Goal: Transaction & Acquisition: Purchase product/service

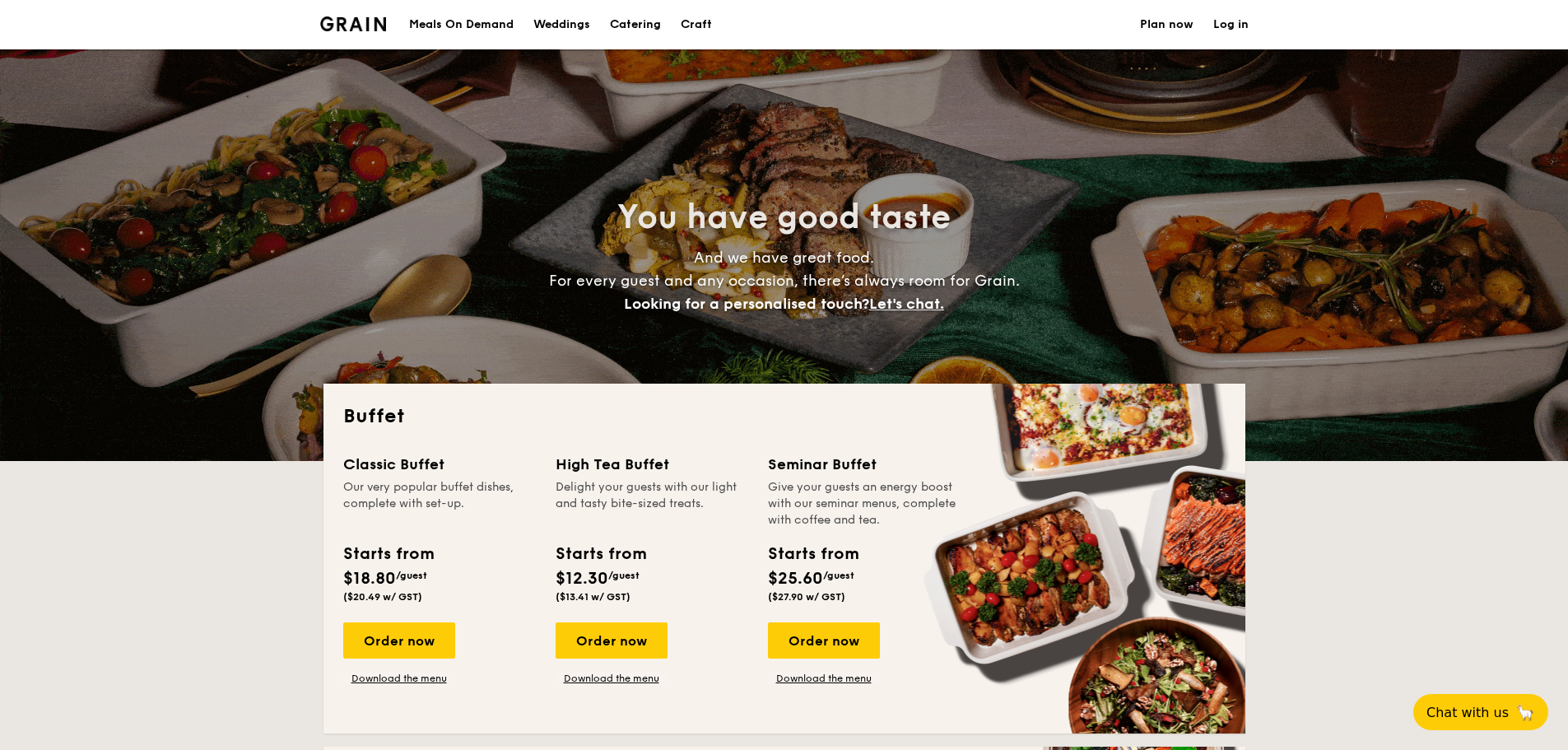
select select
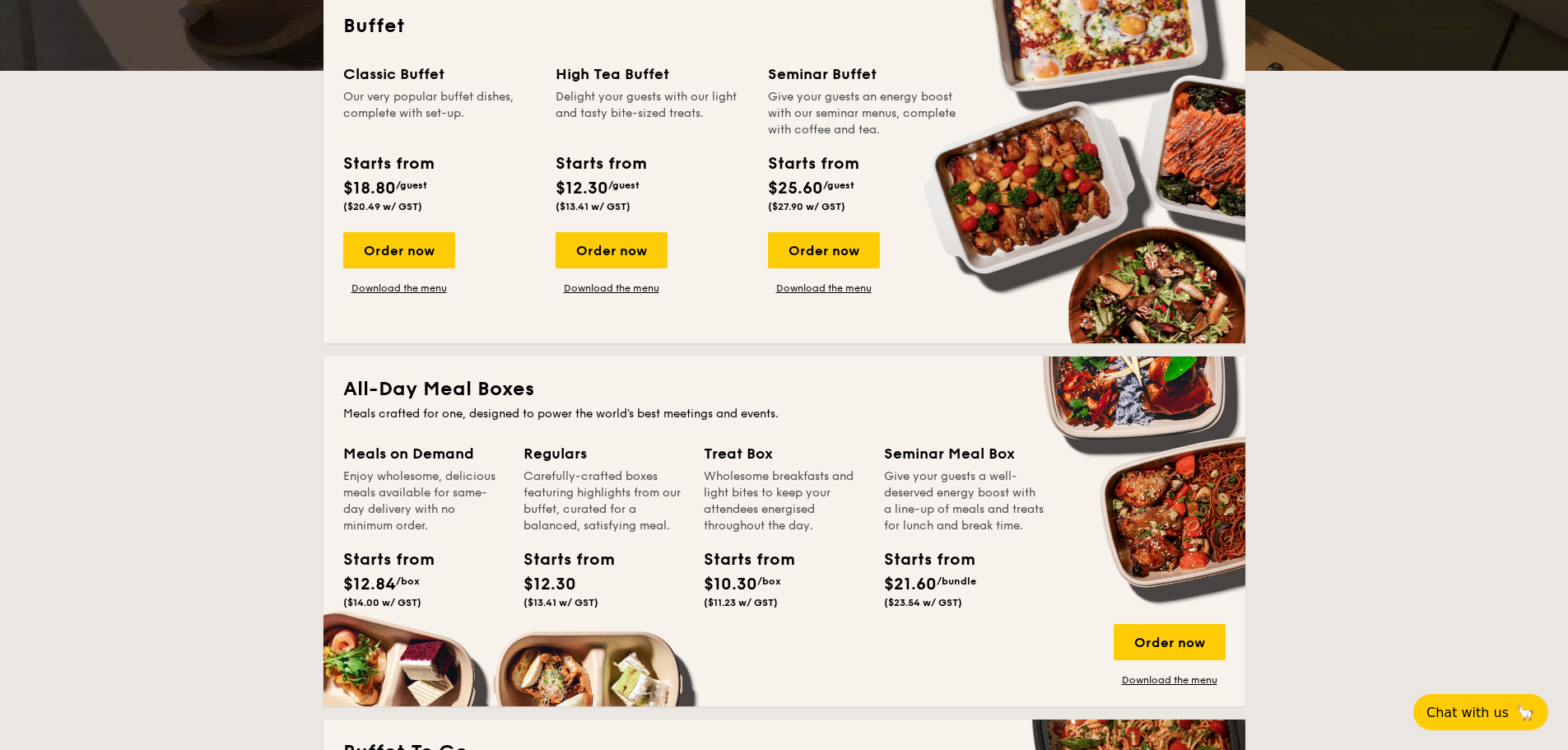
scroll to position [411, 0]
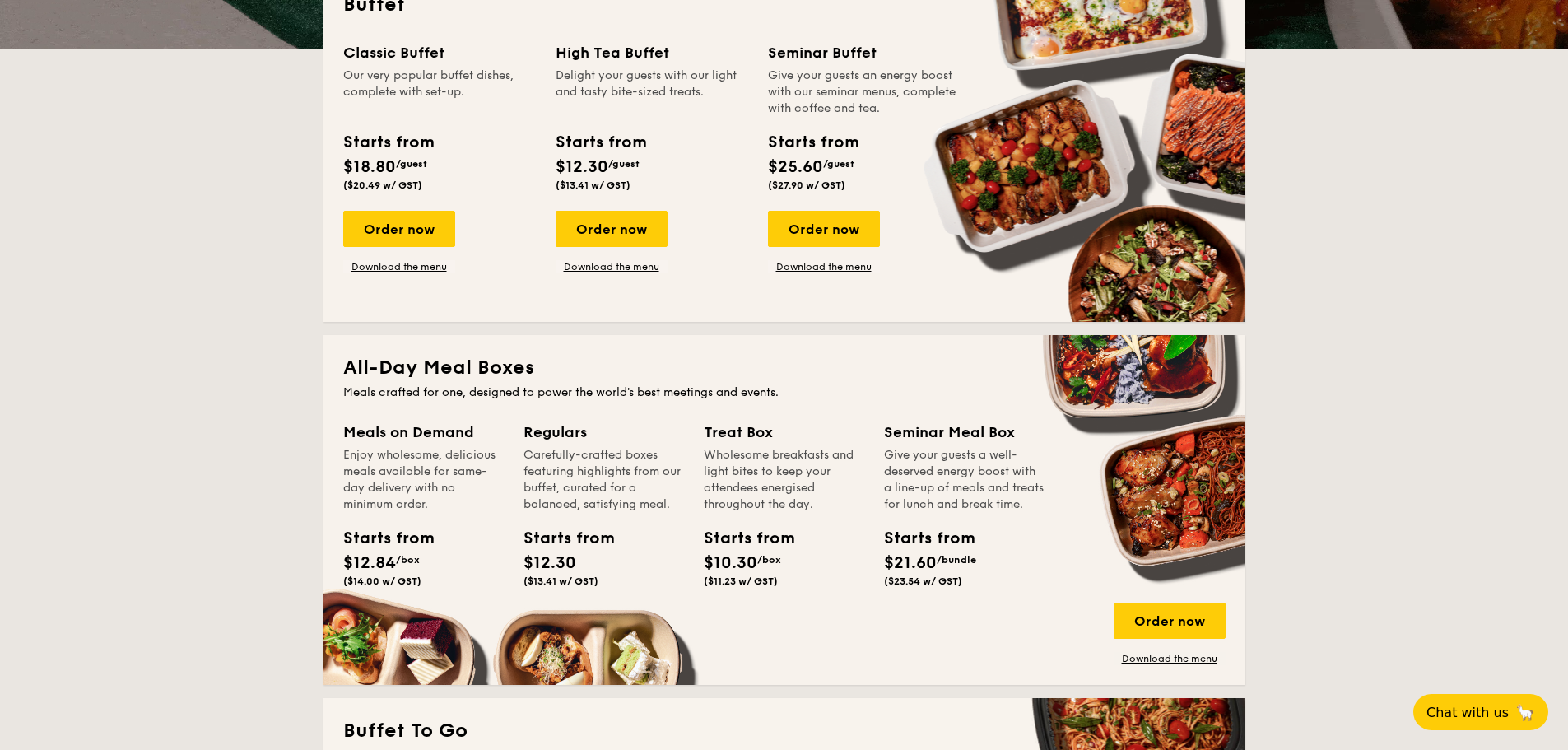
drag, startPoint x: 673, startPoint y: 507, endPoint x: 516, endPoint y: 442, distance: 169.9
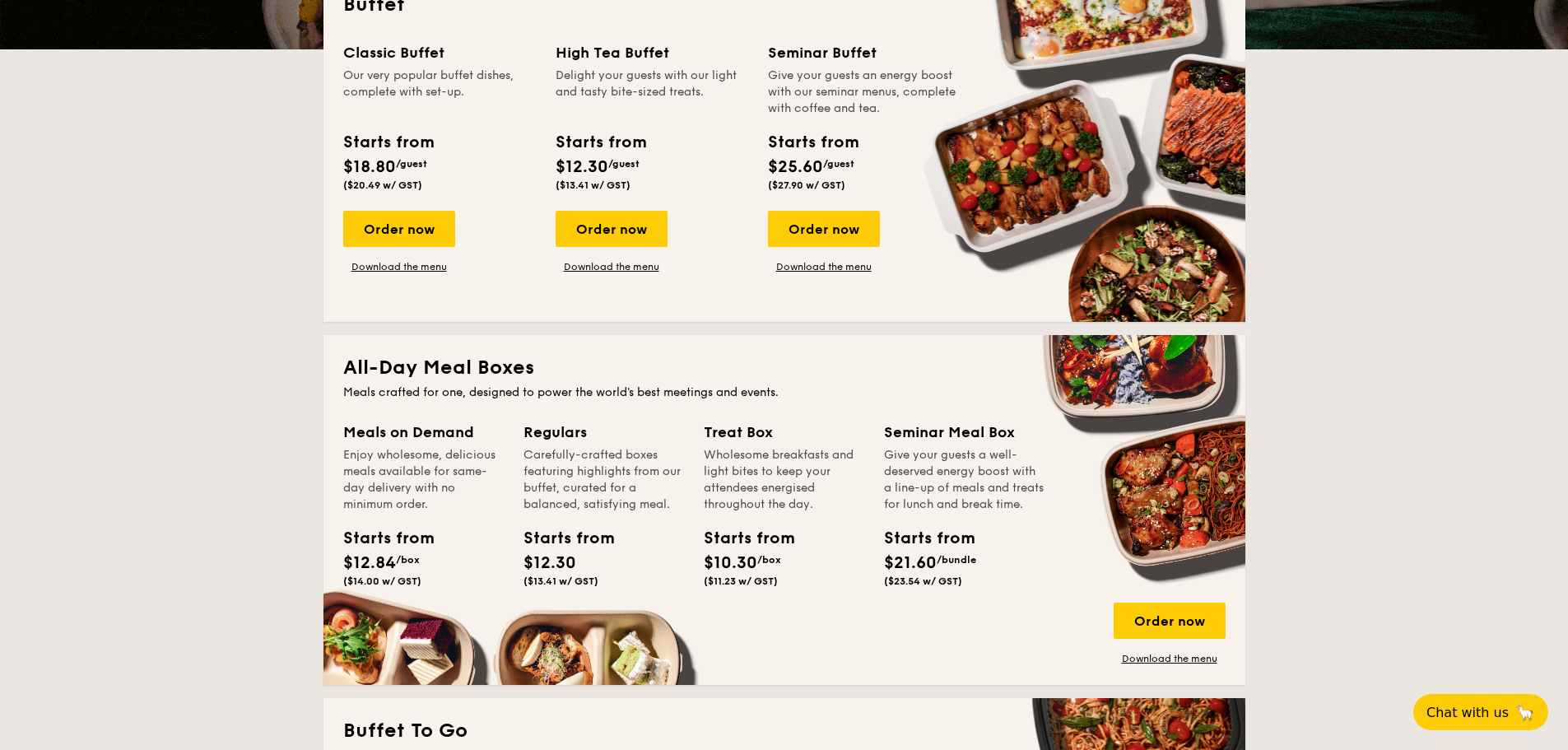
click at [516, 442] on div "Meals on Demand Enjoy wholesome, delicious meals available for same-day deliver…" at bounding box center [784, 543] width 882 height 244
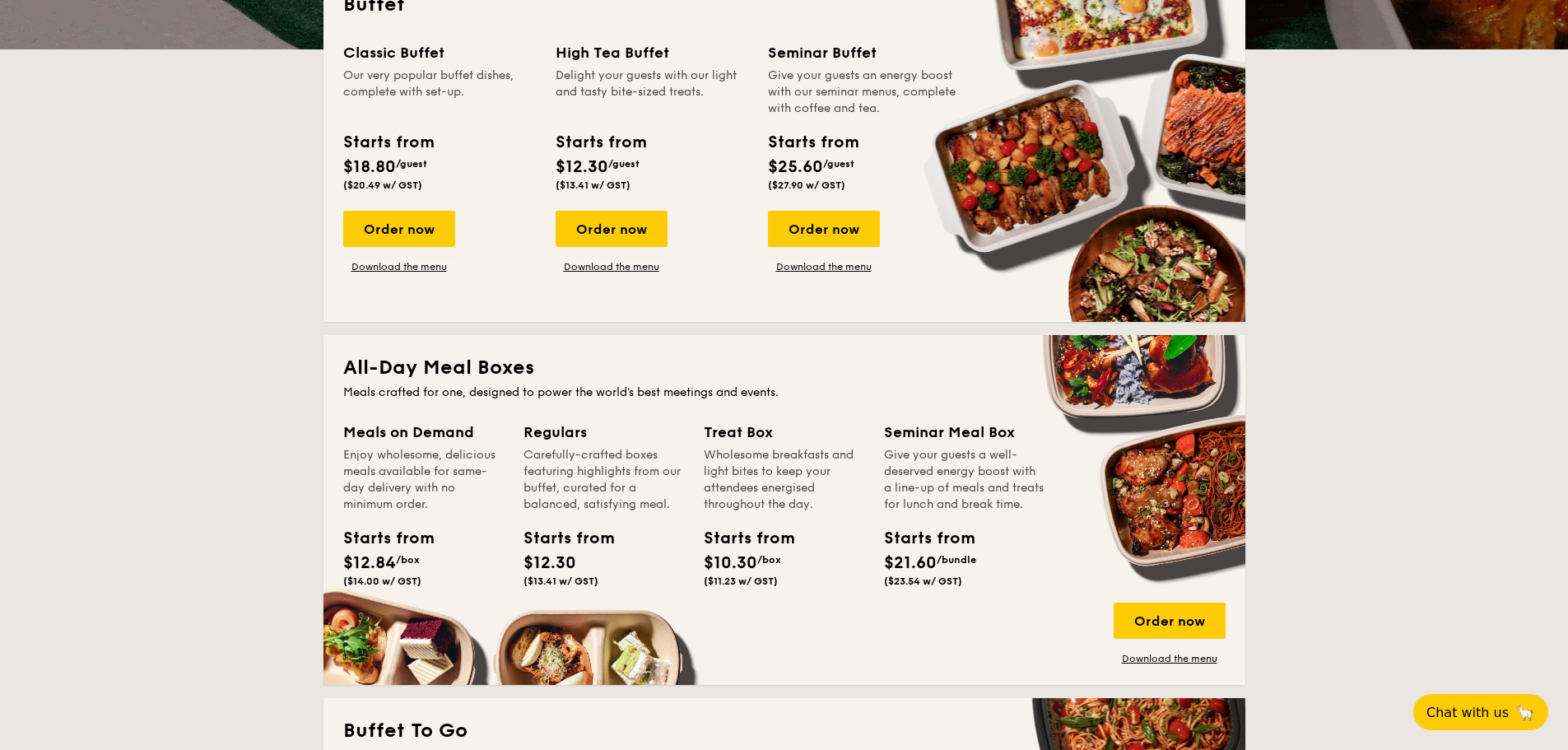
click at [642, 531] on div "Starts from $12.30 ($13.41 w/ GST)" at bounding box center [603, 560] width 174 height 68
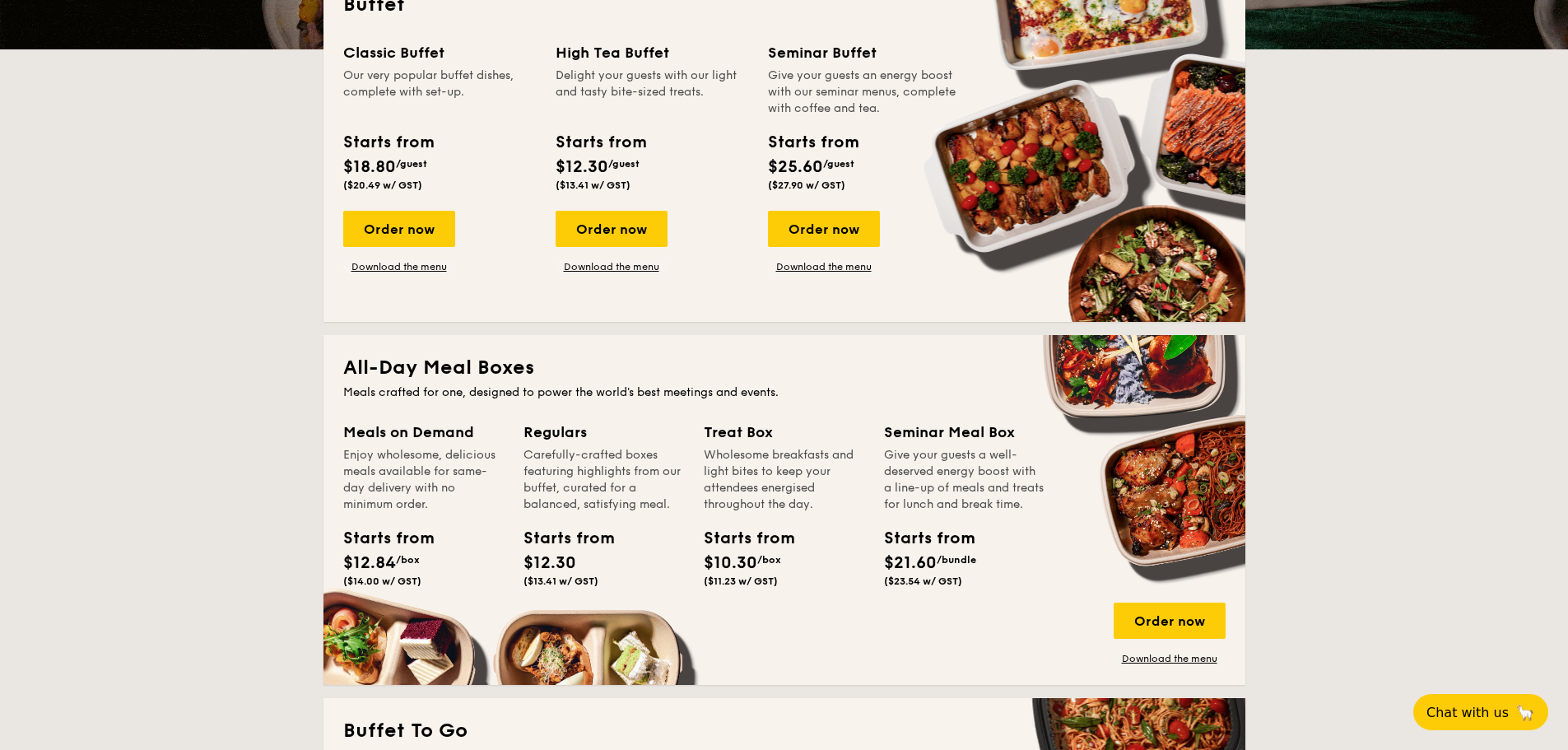
drag, startPoint x: 962, startPoint y: 598, endPoint x: 891, endPoint y: 416, distance: 195.4
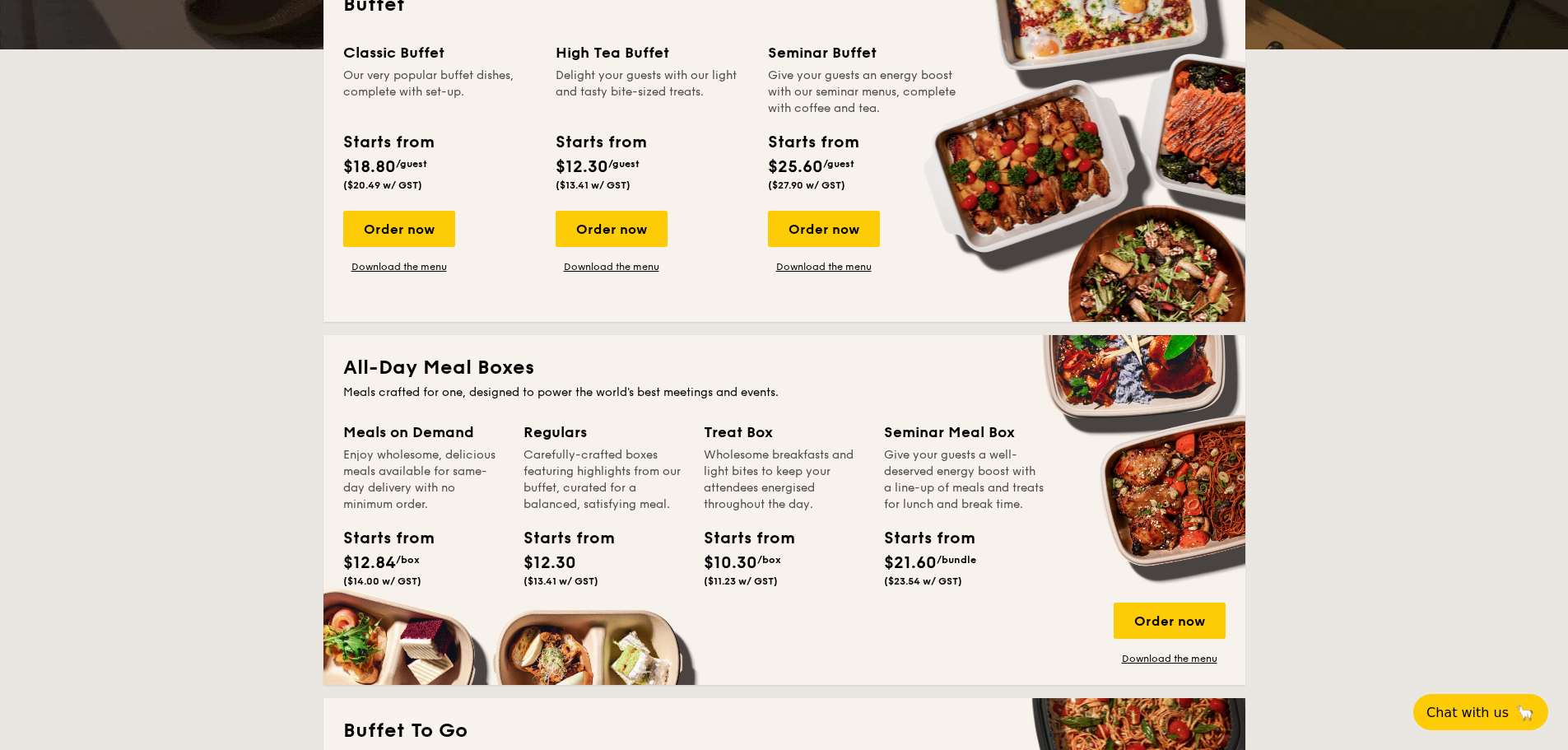
click at [891, 416] on div "All-Day Meal Boxes Meals crafted for one, designed to power the world's best me…" at bounding box center [784, 510] width 922 height 350
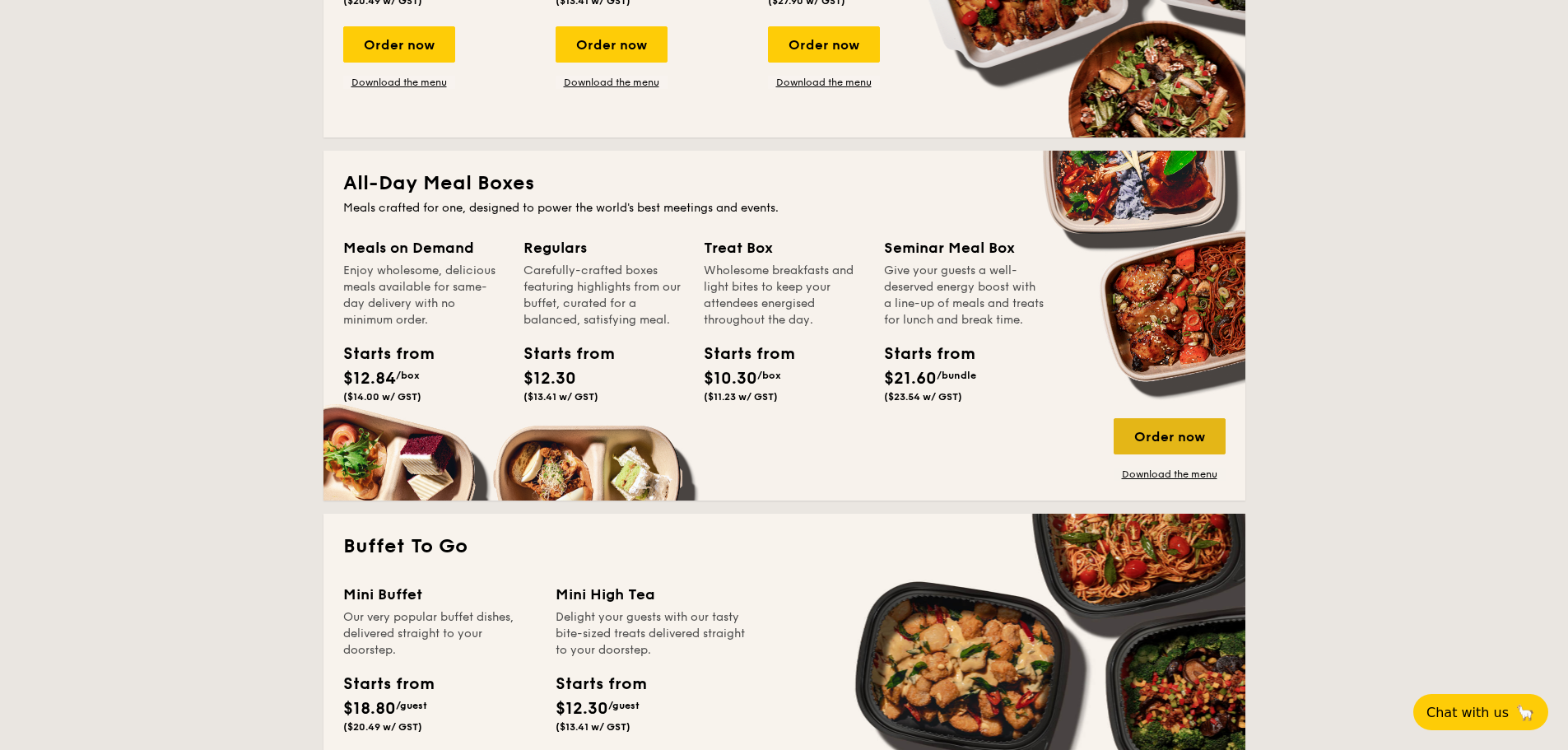
scroll to position [576, 0]
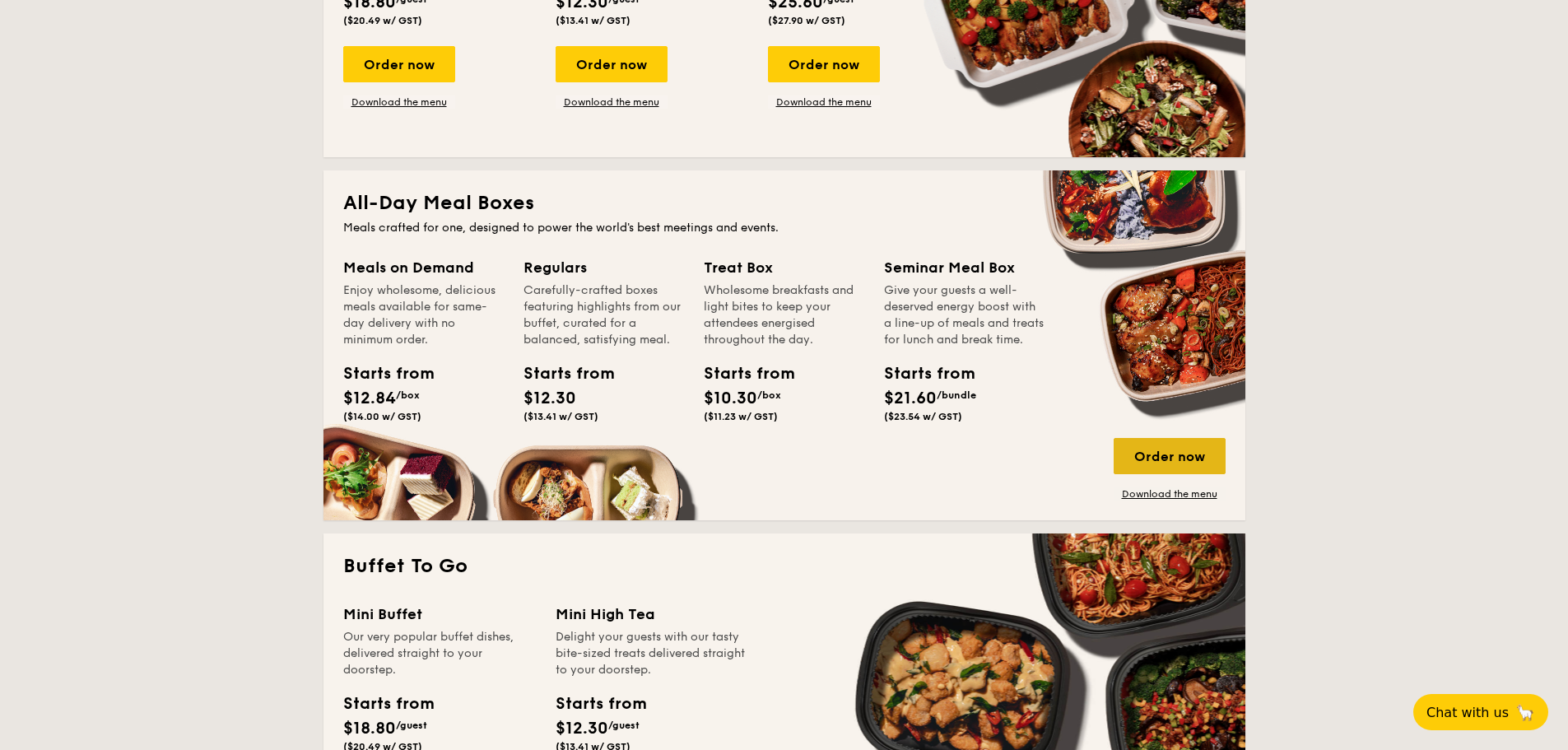
click at [1187, 470] on div "Order now" at bounding box center [1169, 456] width 112 height 36
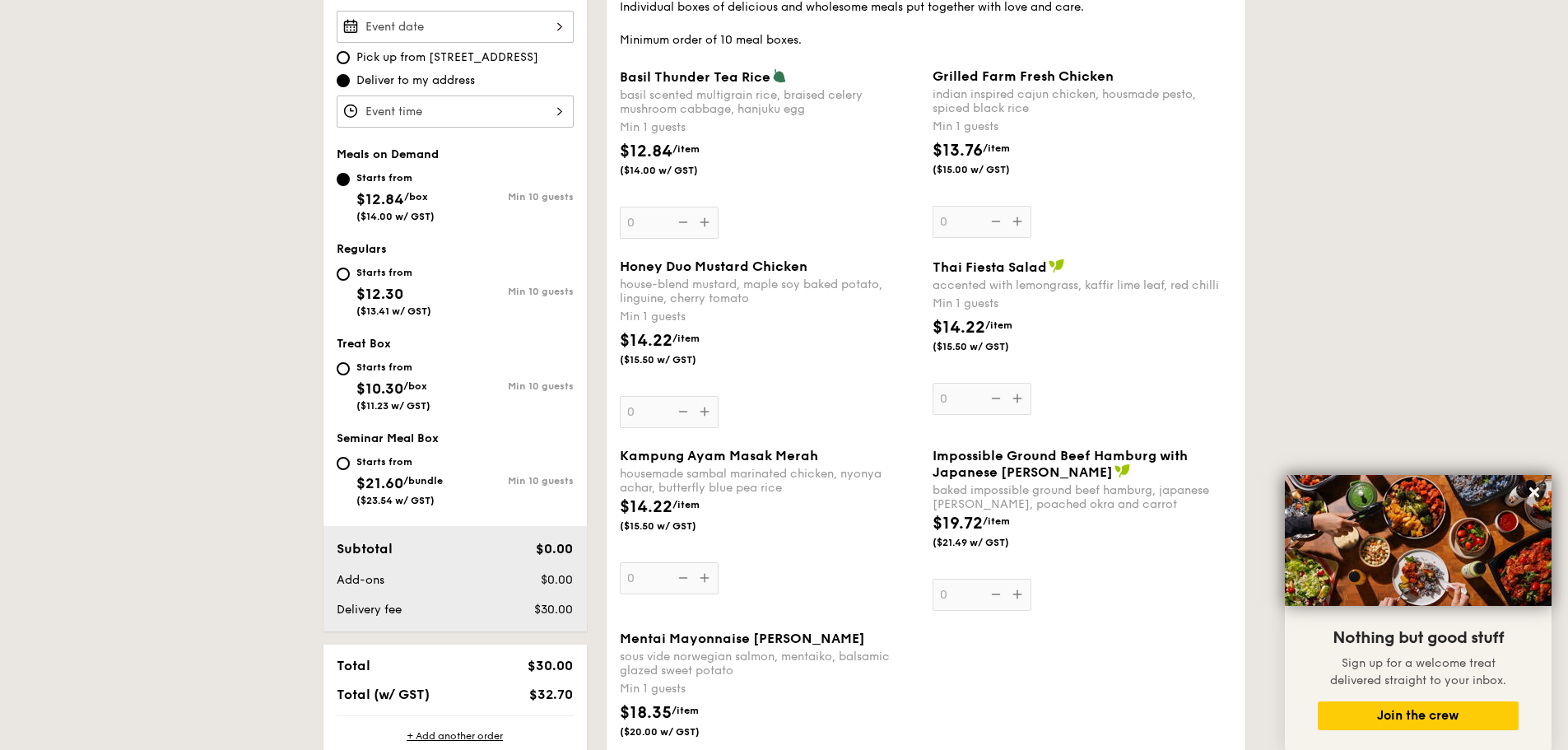
scroll to position [526, 0]
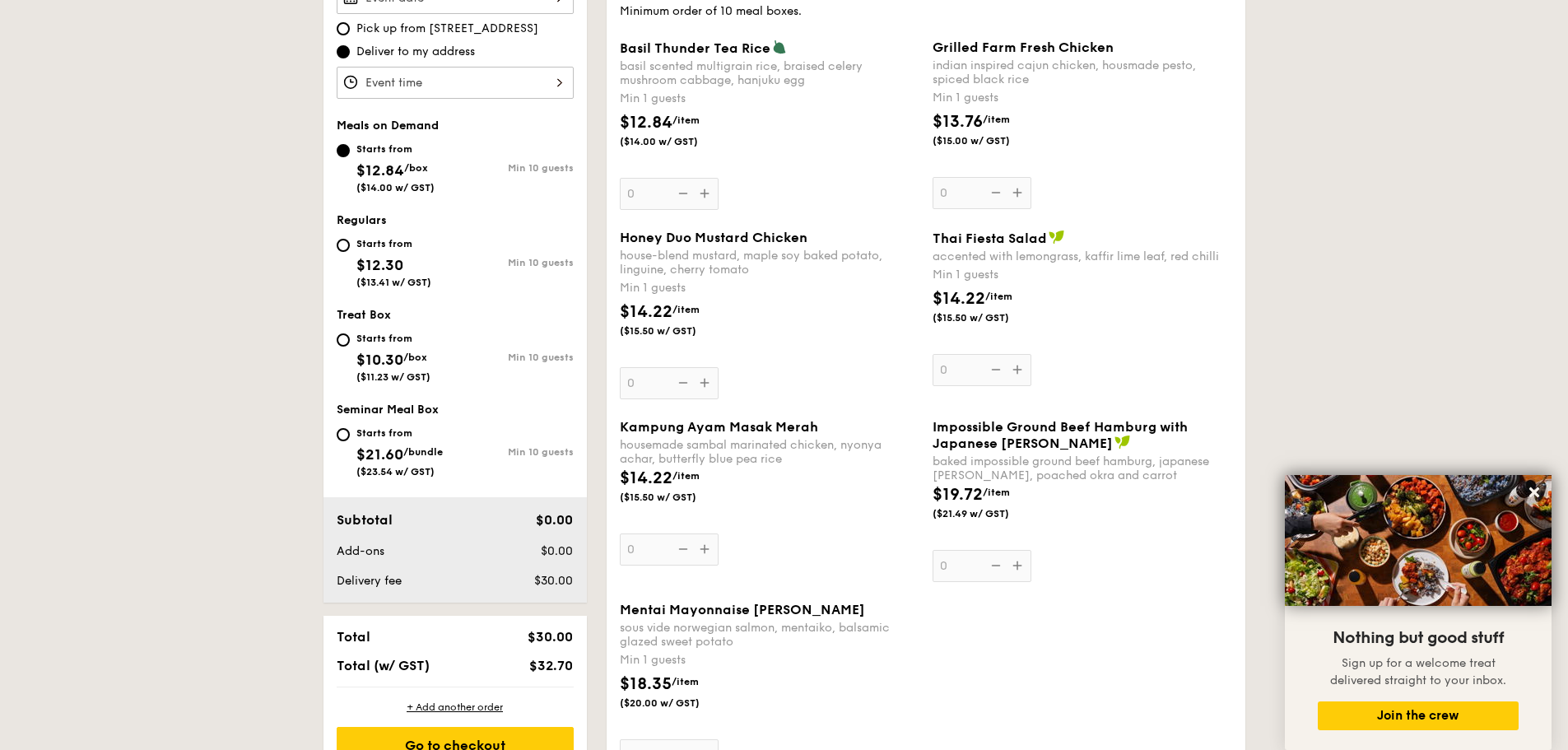
click at [1229, 692] on div "Mentai Mayonnaise Aburi Salmon sous vide norwegian salmon, mentaiko, balsamic g…" at bounding box center [926, 696] width 626 height 189
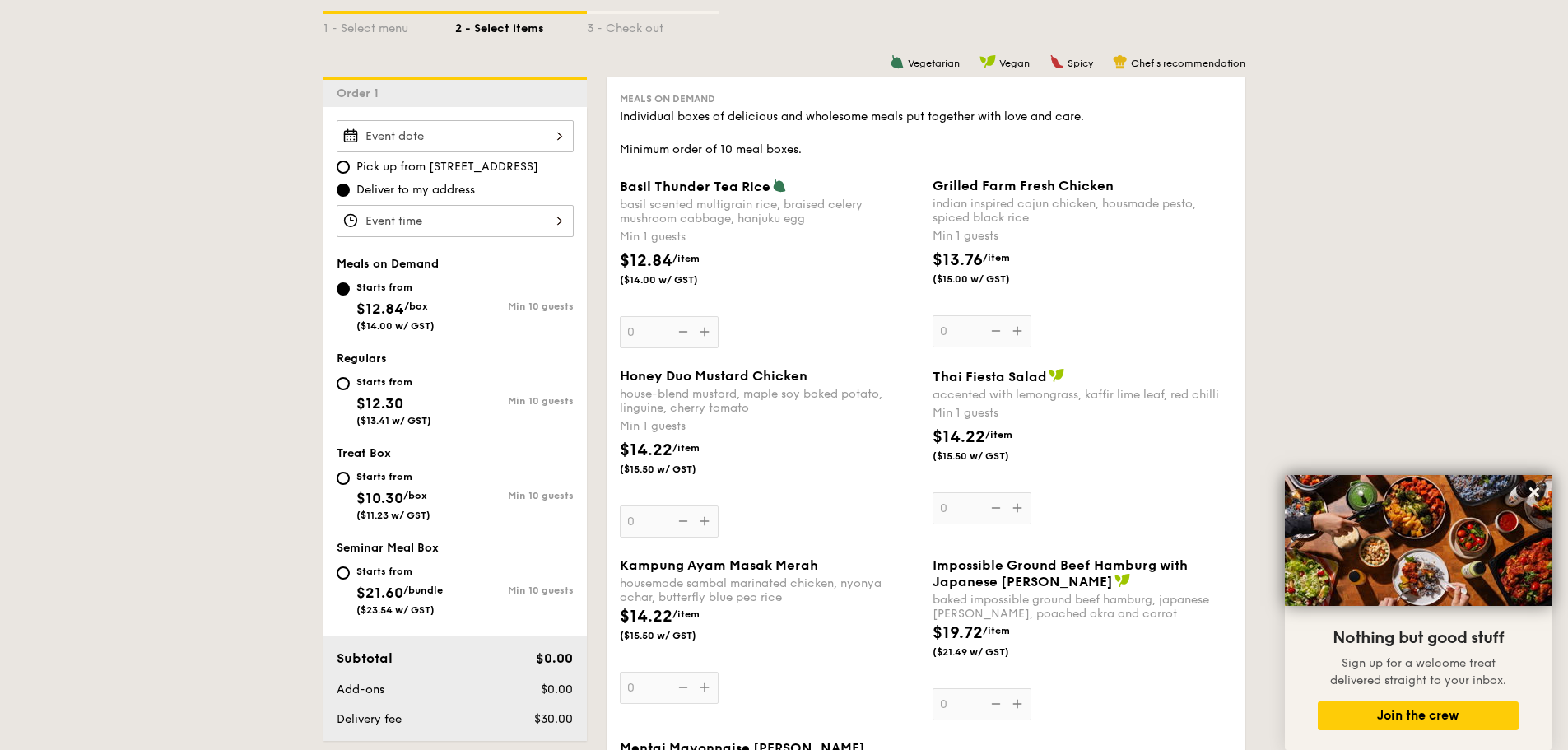
scroll to position [361, 0]
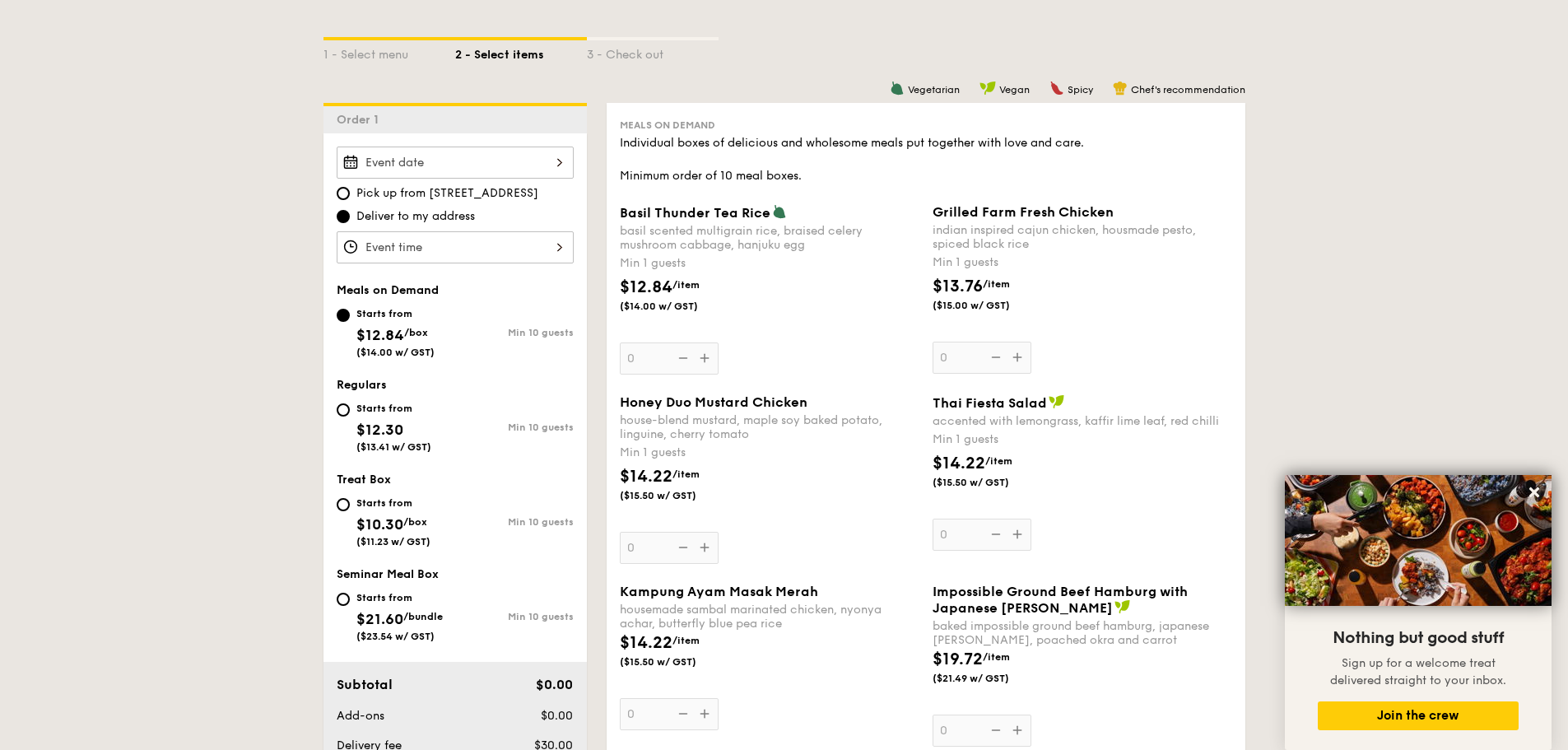
click at [362, 580] on span "Seminar Meal Box" at bounding box center [388, 574] width 102 height 14
click at [350, 602] on div "Starts from $21.60 /bundle ($23.54 w/ GST)" at bounding box center [396, 615] width 119 height 54
click at [349, 602] on input "Starts from $21.60 /bundle ($23.54 w/ GST) Min 10 guests" at bounding box center [343, 600] width 14 height 14
radio input "true"
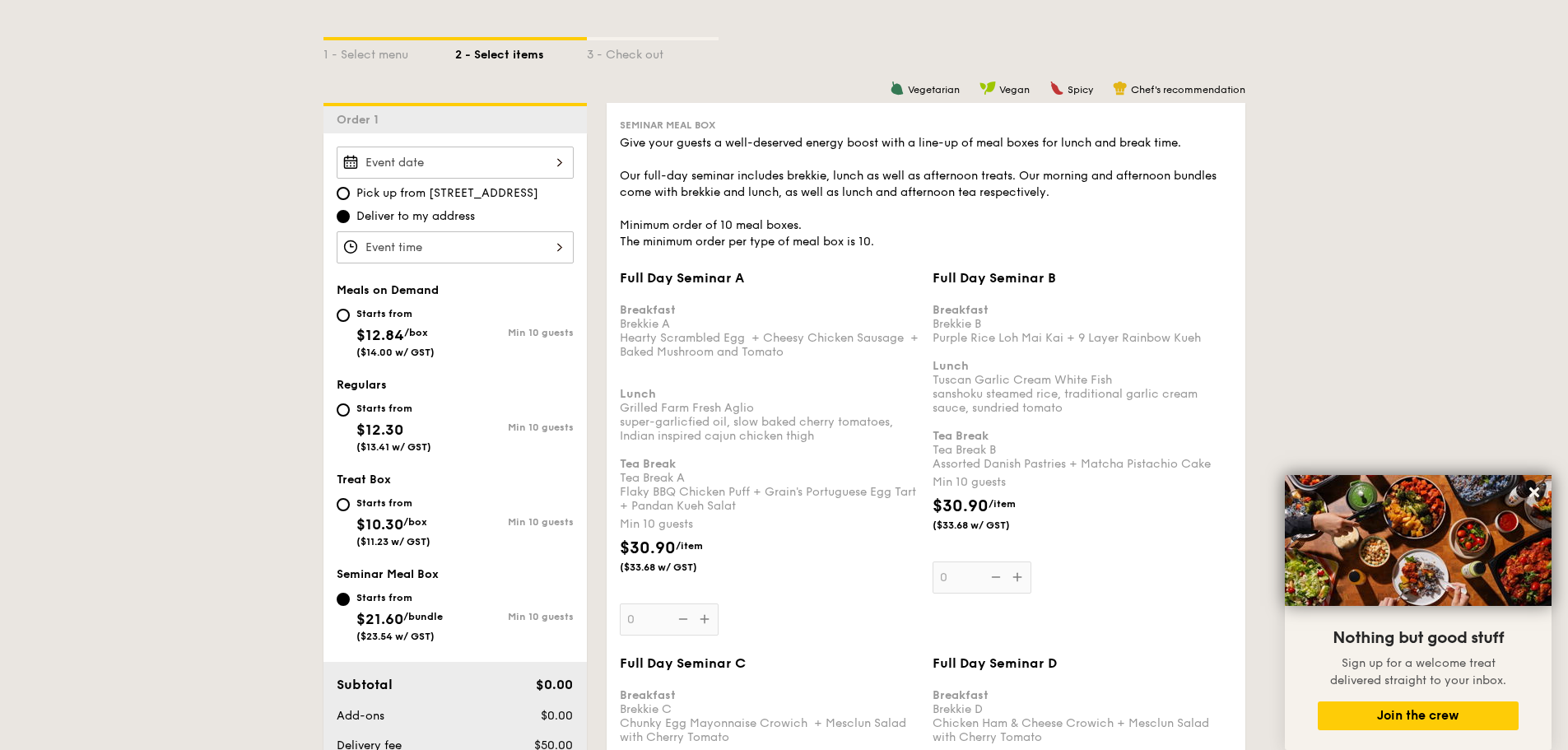
click at [382, 503] on div "Starts from" at bounding box center [393, 503] width 74 height 14
click at [349, 503] on input "Starts from $10.30 /box ($11.23 w/ GST) Min 10 guests" at bounding box center [343, 505] width 14 height 14
radio input "true"
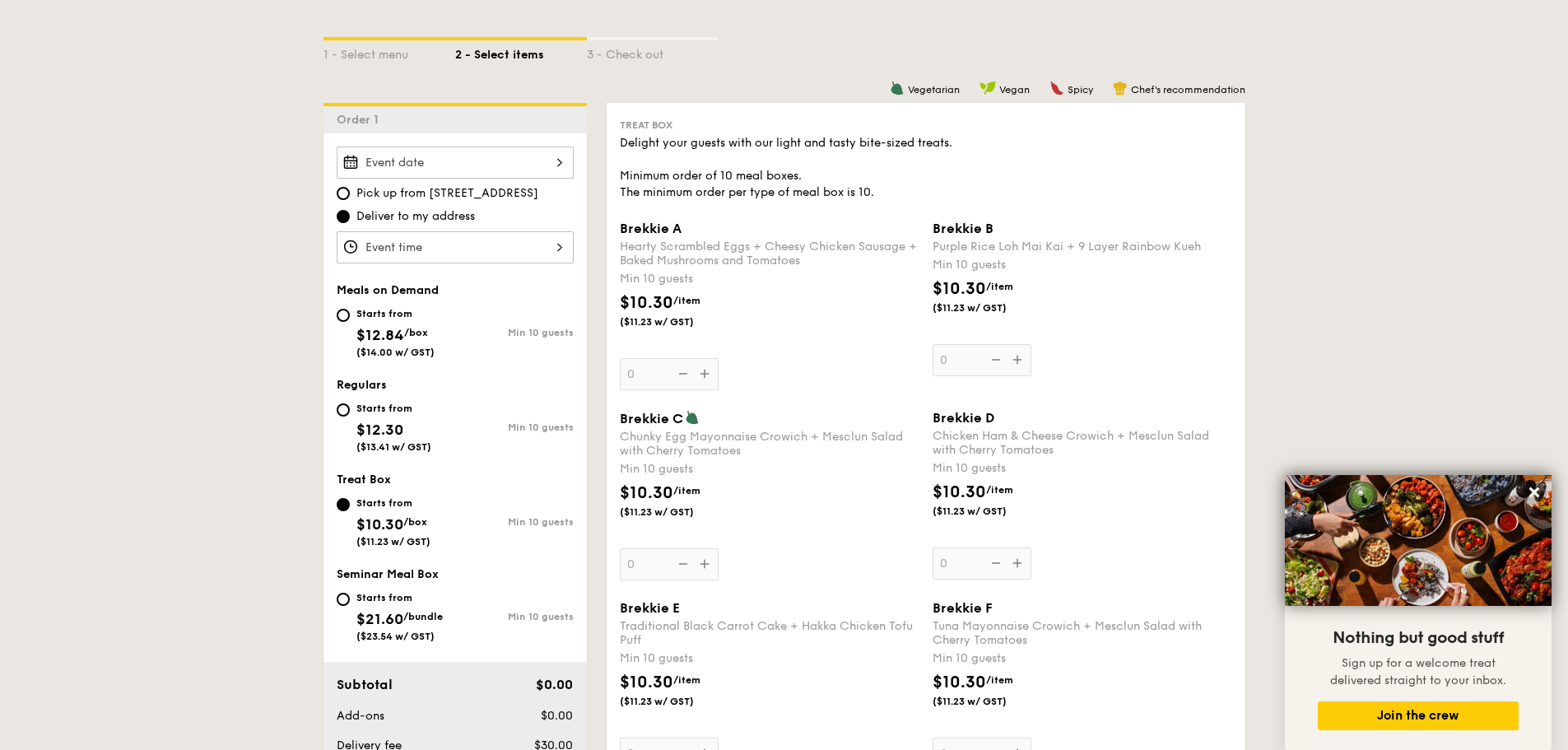
click at [405, 428] on div "Starts from $12.30 ($13.41 w/ GST)" at bounding box center [393, 426] width 75 height 54
click at [349, 417] on input "Starts from $12.30 ($13.41 w/ GST) Min 10 guests" at bounding box center [343, 410] width 14 height 14
radio input "true"
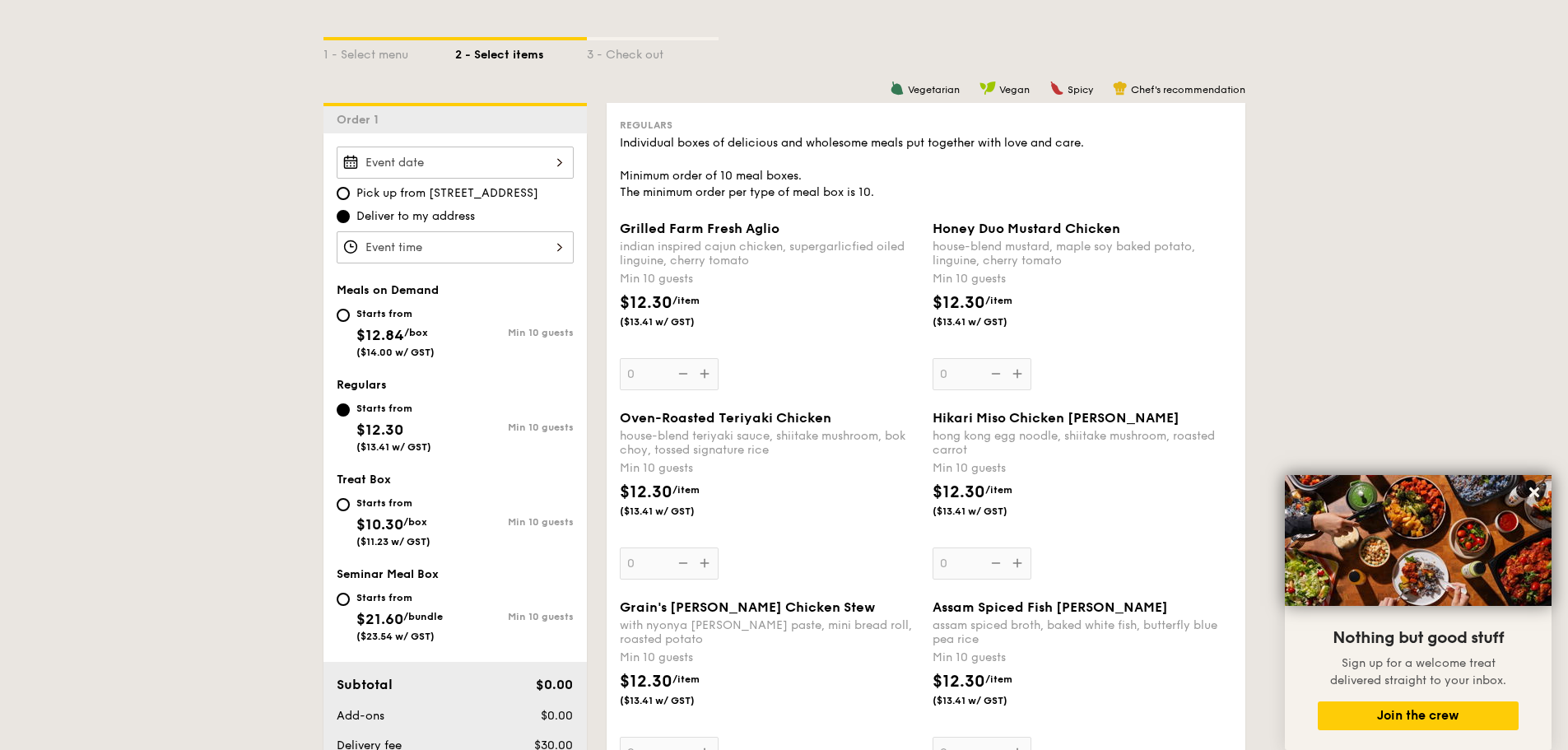
click at [384, 601] on div "Starts from" at bounding box center [399, 598] width 86 height 14
click at [349, 601] on input "Starts from $21.60 /bundle ($23.54 w/ GST) Min 10 guests" at bounding box center [343, 600] width 14 height 14
radio input "true"
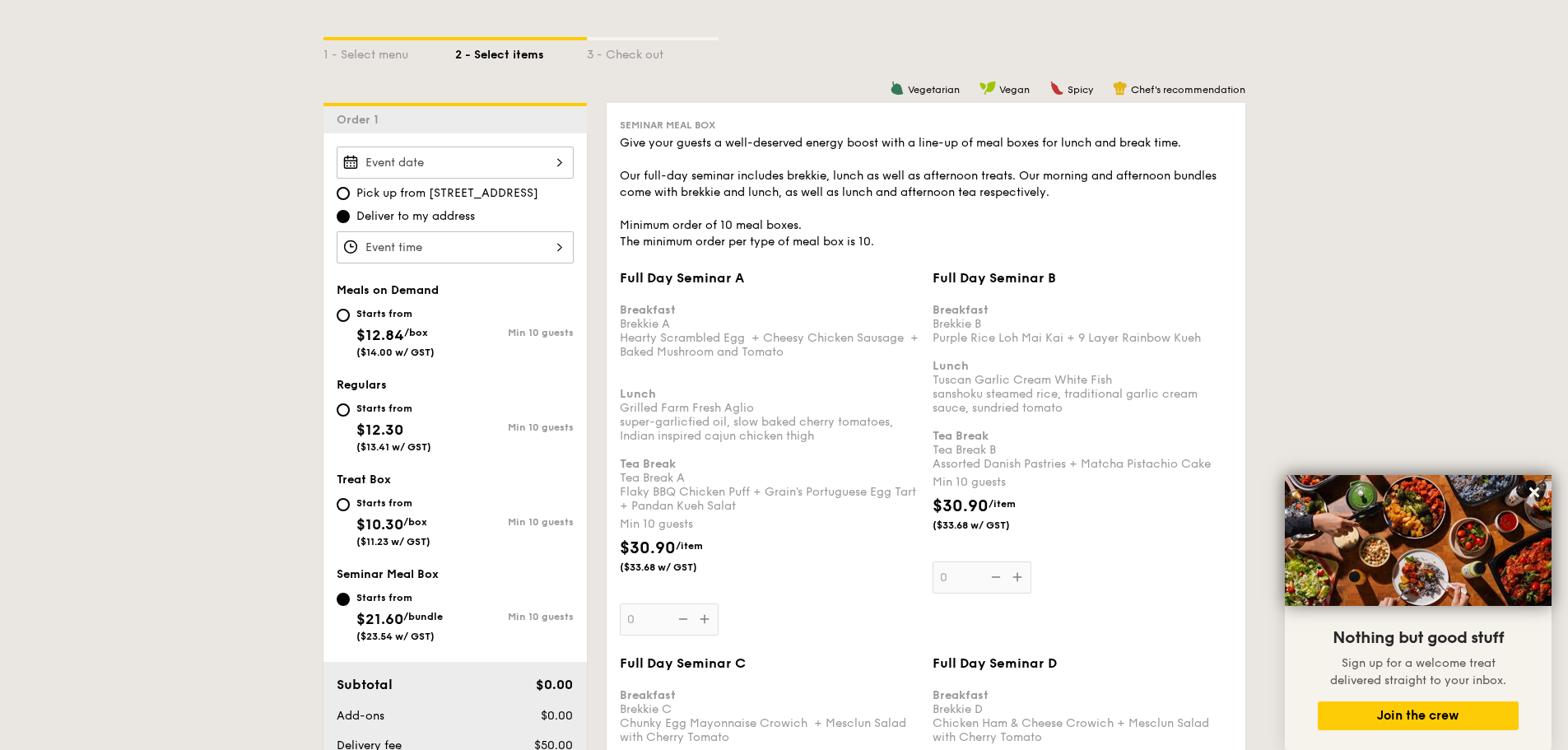
click at [398, 511] on div "Starts from $10.30 /box ($11.23 w/ GST)" at bounding box center [393, 520] width 74 height 54
click at [349, 511] on input "Starts from $10.30 /box ($11.23 w/ GST) Min 10 guests" at bounding box center [343, 505] width 14 height 14
radio input "true"
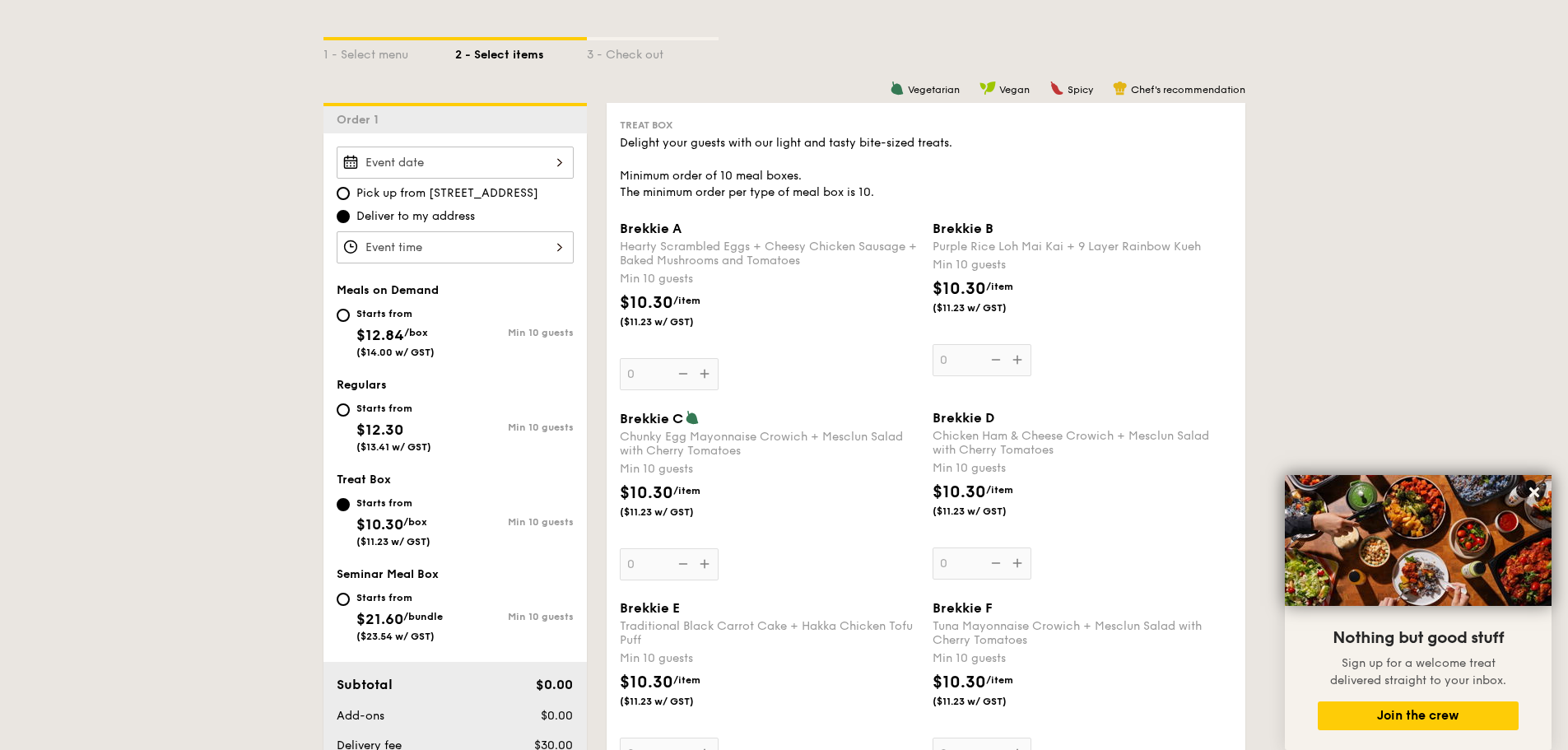
click at [363, 321] on div "Starts from $12.84 /box ($14.00 w/ GST)" at bounding box center [395, 331] width 78 height 54
click at [349, 321] on input "Starts from $12.84 /box ($14.00 w/ GST) Min 10 guests" at bounding box center [343, 316] width 14 height 14
radio input "true"
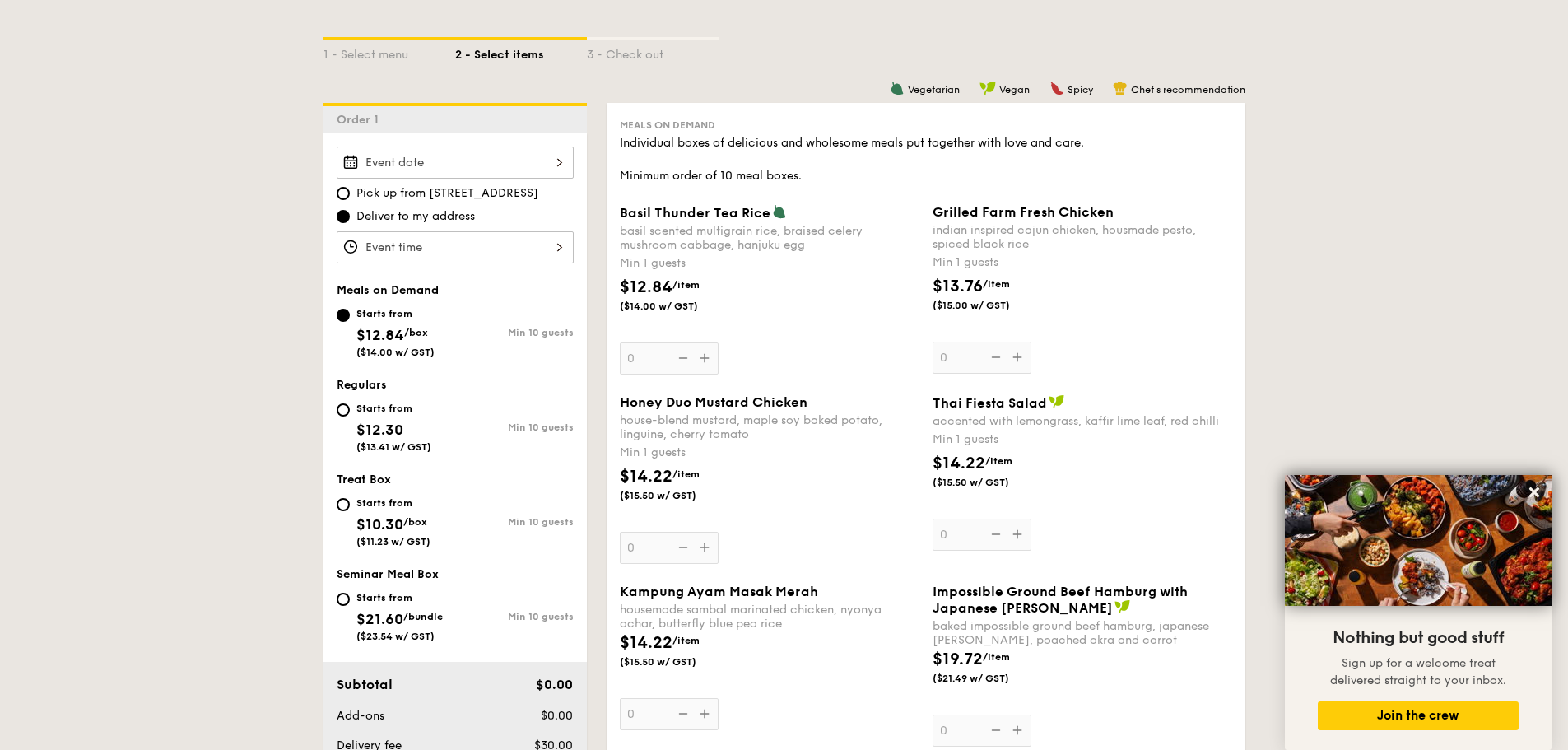
click at [389, 413] on div "Starts from" at bounding box center [393, 409] width 75 height 14
click at [349, 413] on input "Starts from $12.30 ($13.41 w/ GST) Min 10 guests" at bounding box center [343, 410] width 14 height 14
radio input "true"
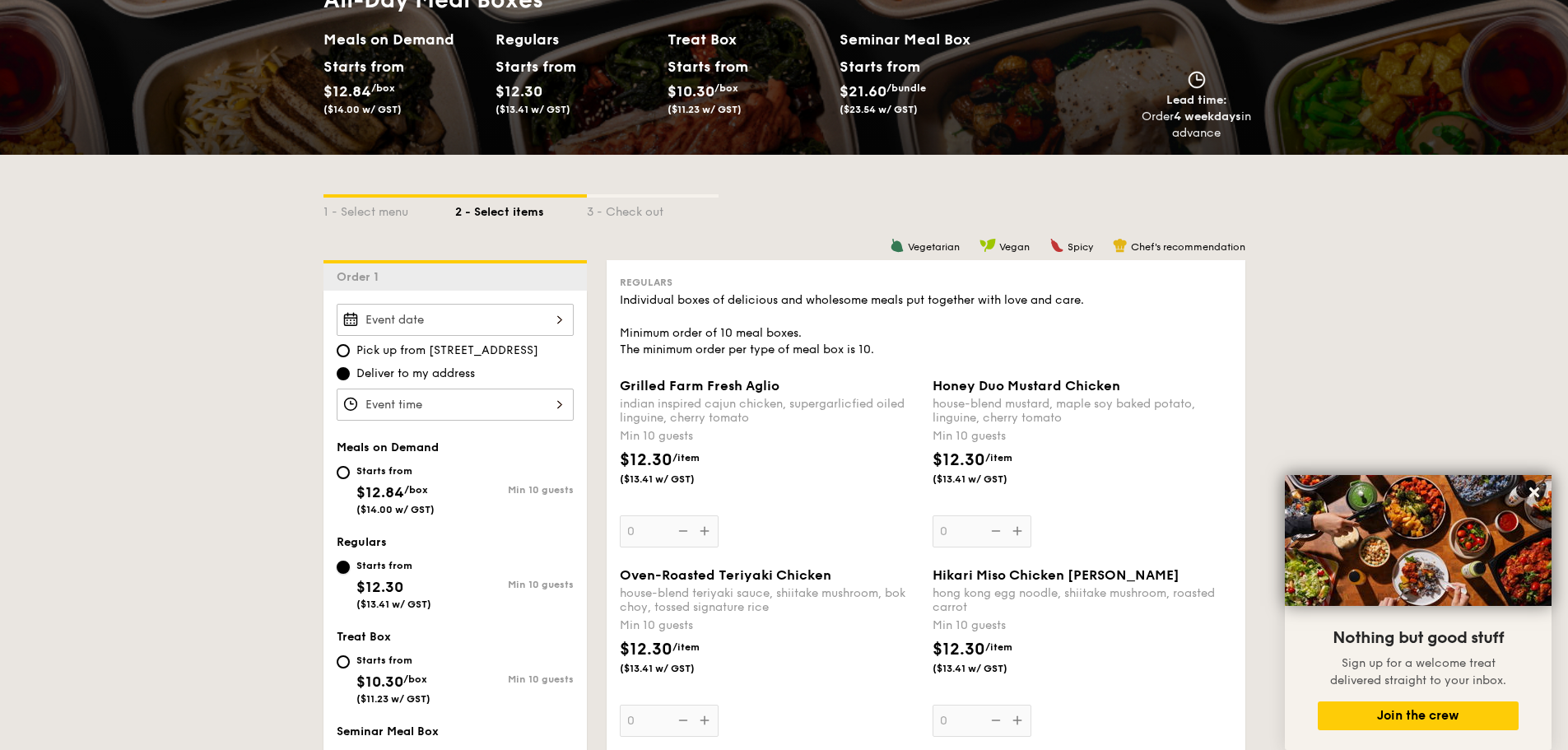
scroll to position [197, 0]
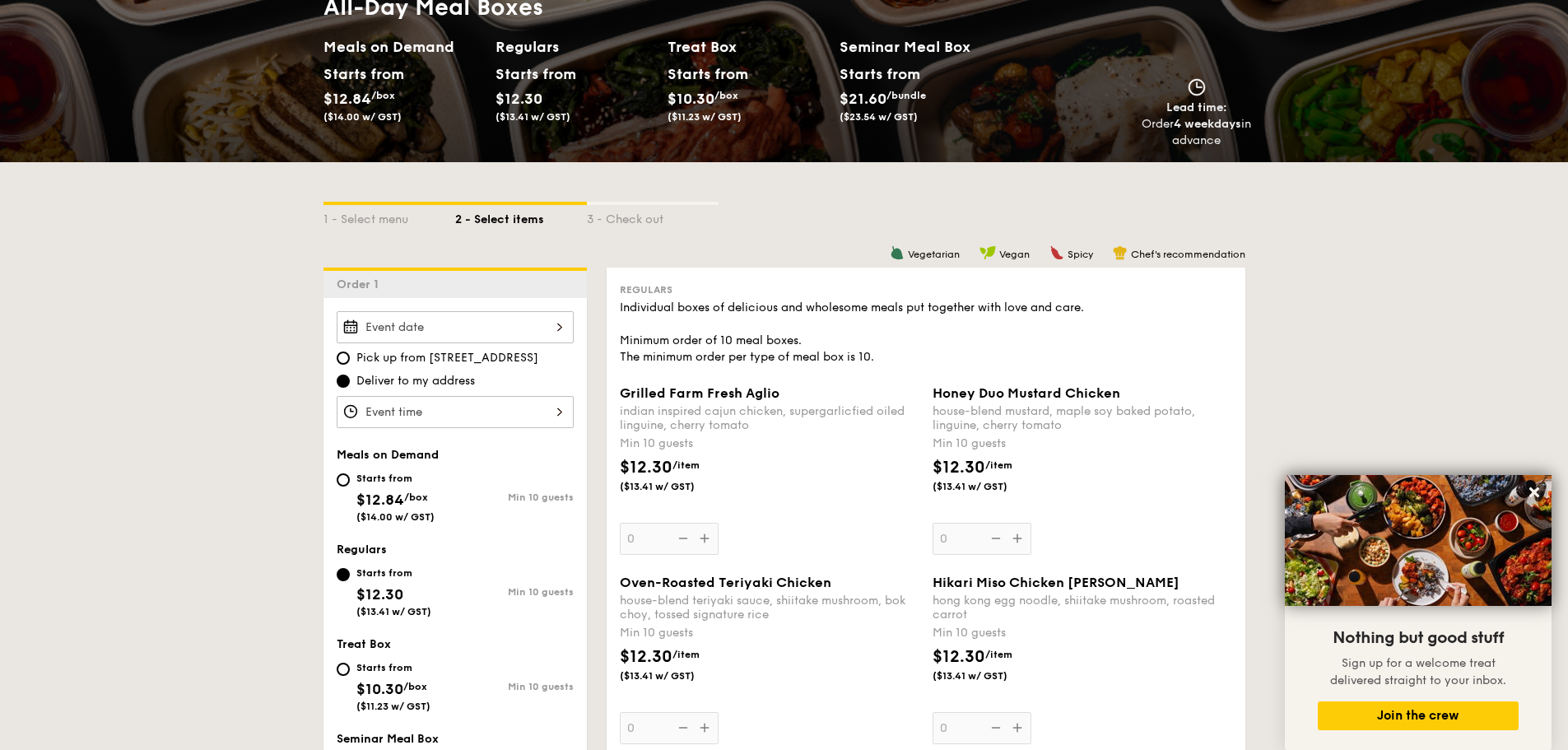
click at [362, 479] on div "Starts from" at bounding box center [395, 479] width 78 height 14
click at [349, 479] on input "Starts from $12.84 /box ($14.00 w/ GST) Min 10 guests" at bounding box center [343, 480] width 14 height 14
radio input "true"
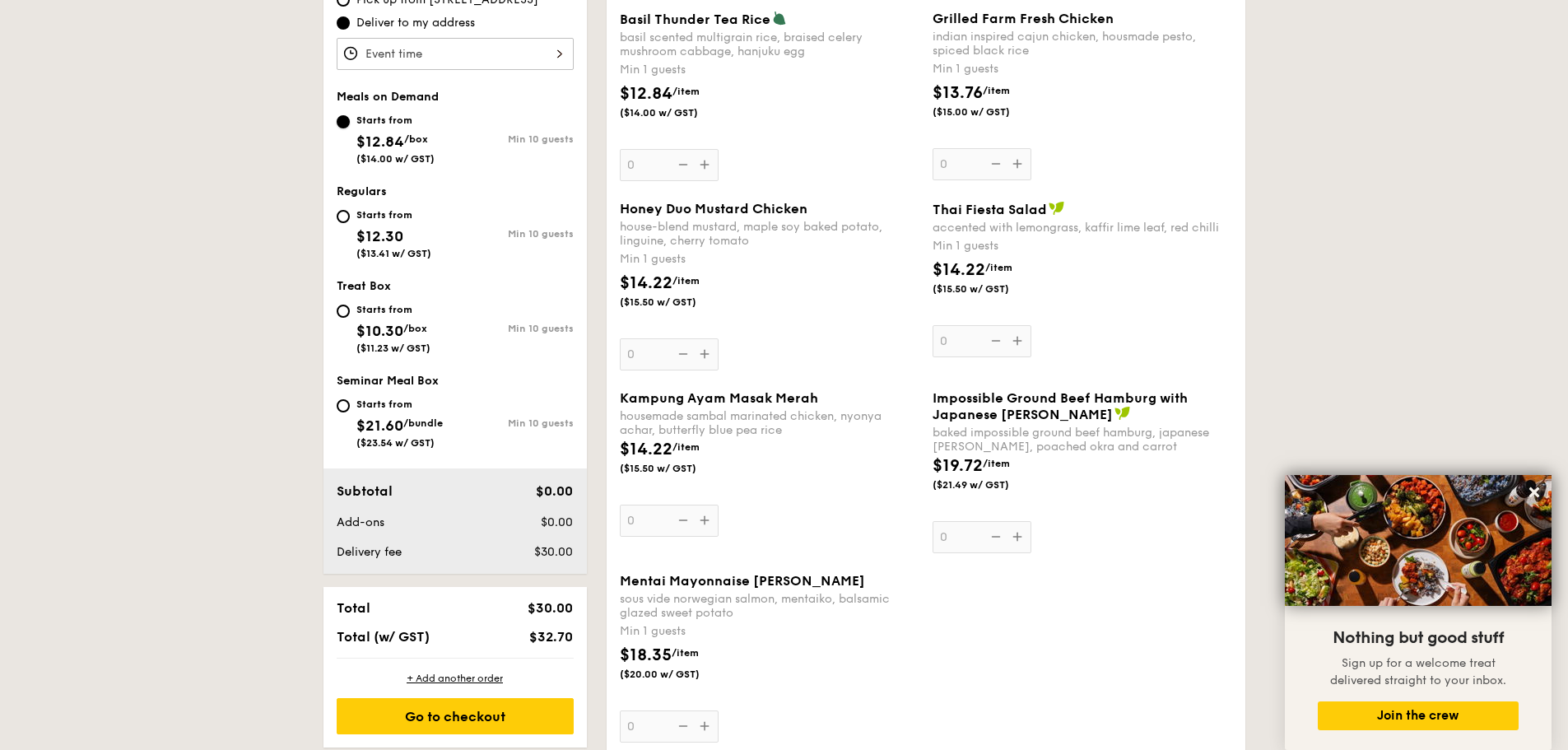
scroll to position [526, 0]
